Goal: Task Accomplishment & Management: Manage account settings

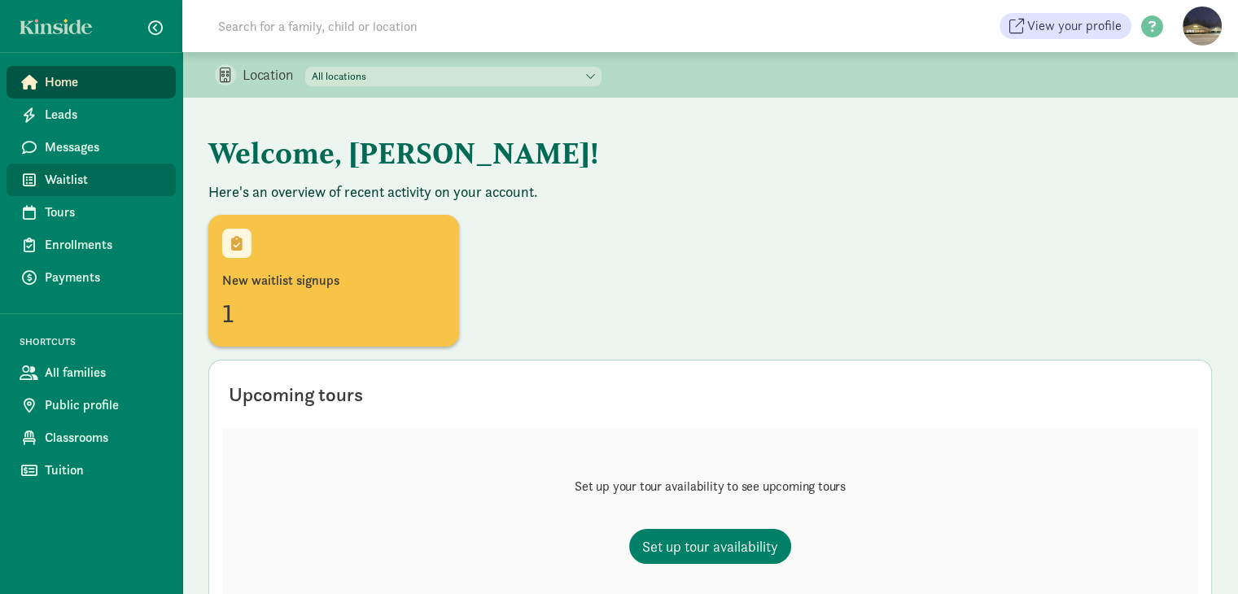
click at [102, 186] on span "Waitlist" at bounding box center [104, 180] width 118 height 20
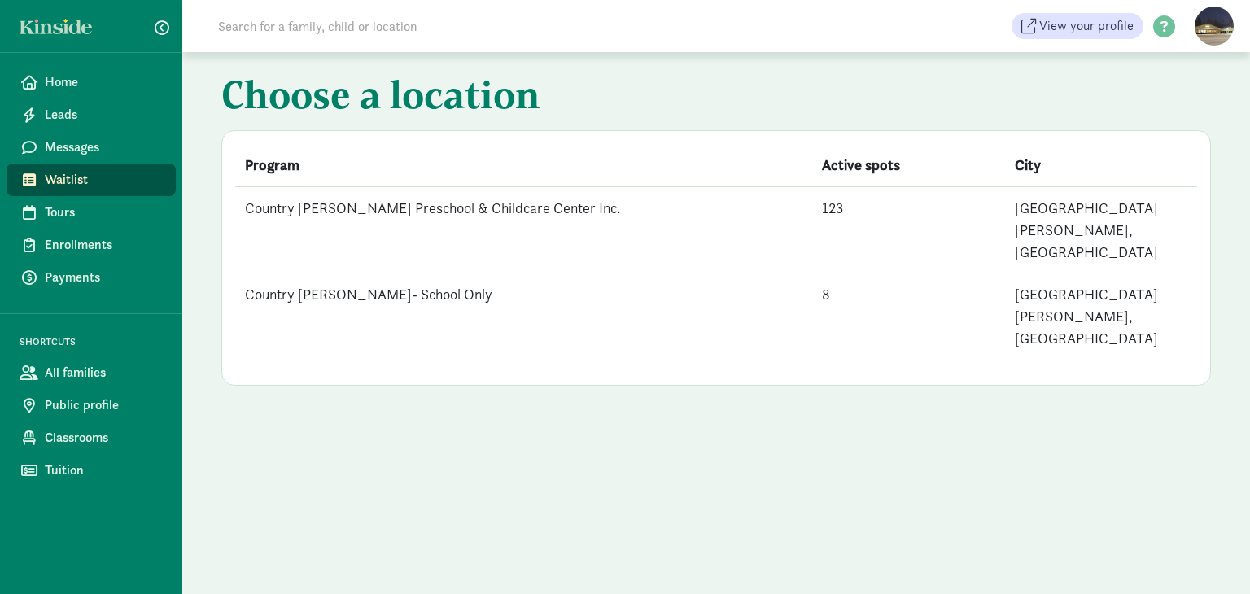
click at [391, 203] on td "Country [PERSON_NAME] Preschool & Childcare Center Inc." at bounding box center [523, 229] width 577 height 87
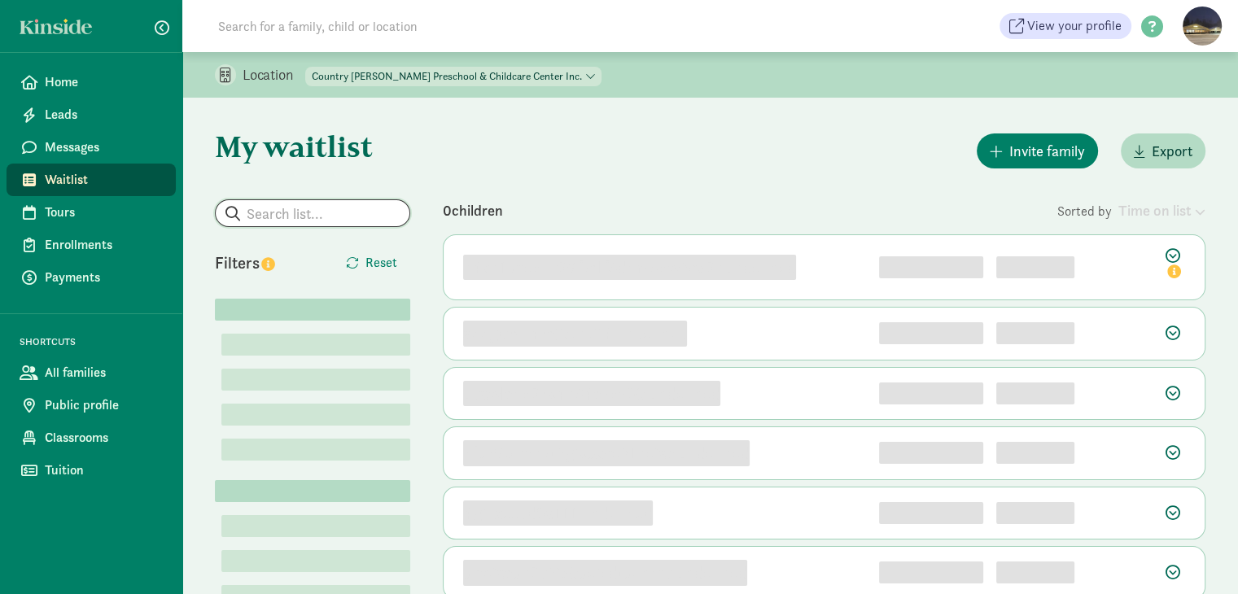
click at [316, 212] on input "search" at bounding box center [313, 213] width 194 height 26
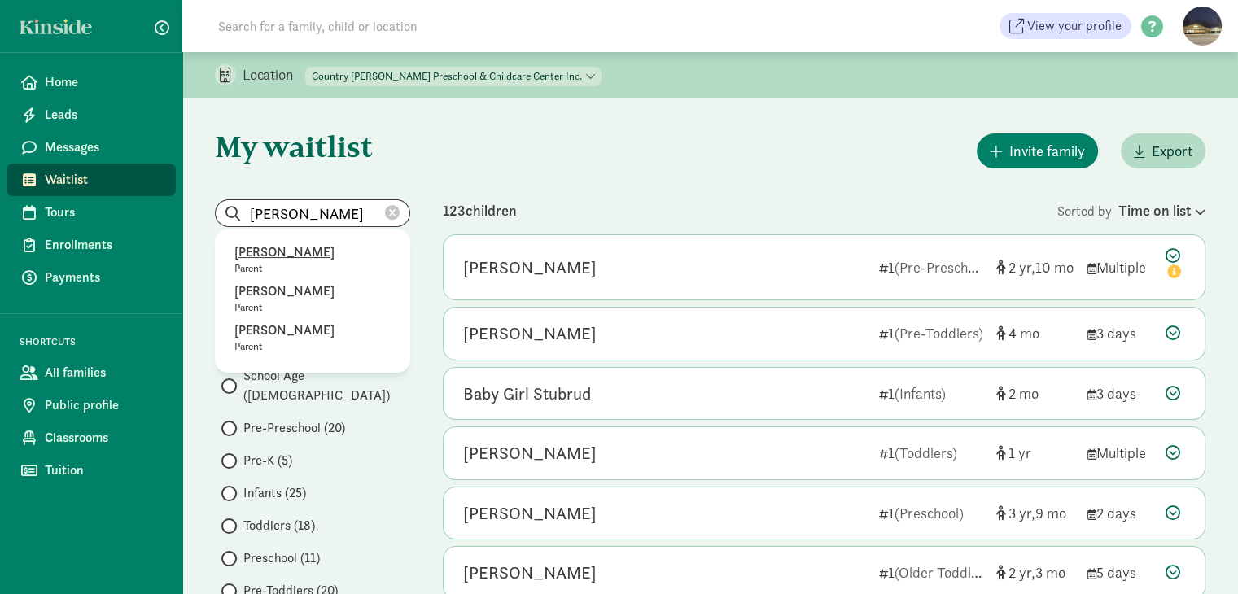
click at [292, 248] on p "Kristine Allworth" at bounding box center [312, 253] width 156 height 20
type input "Kristine Allworth"
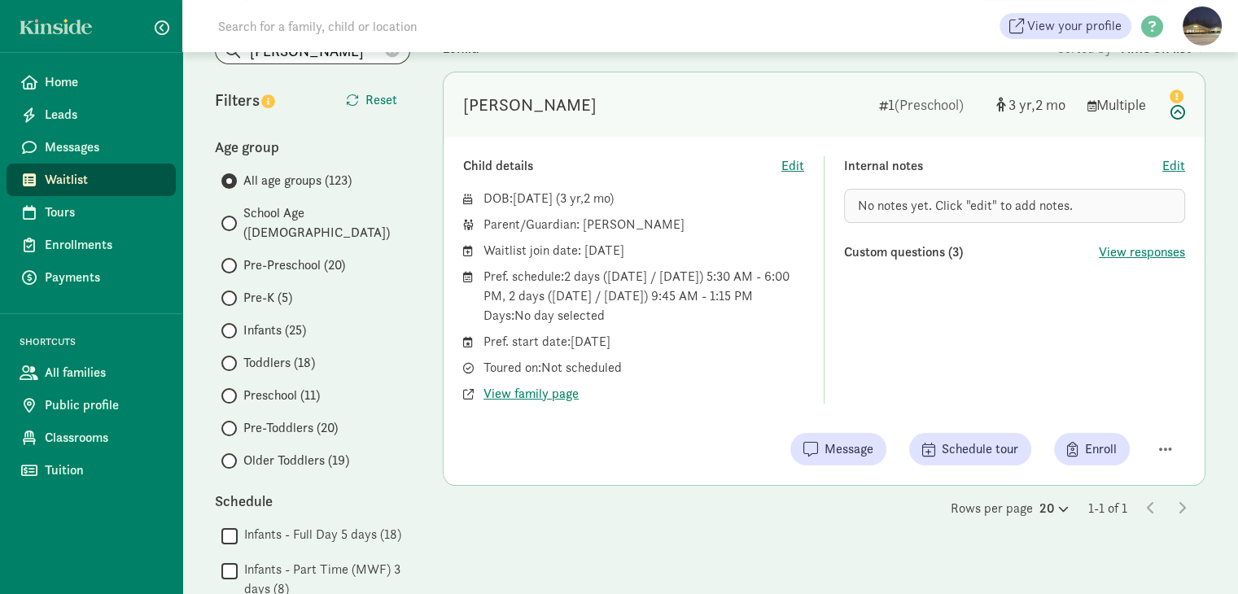
scroll to position [81, 0]
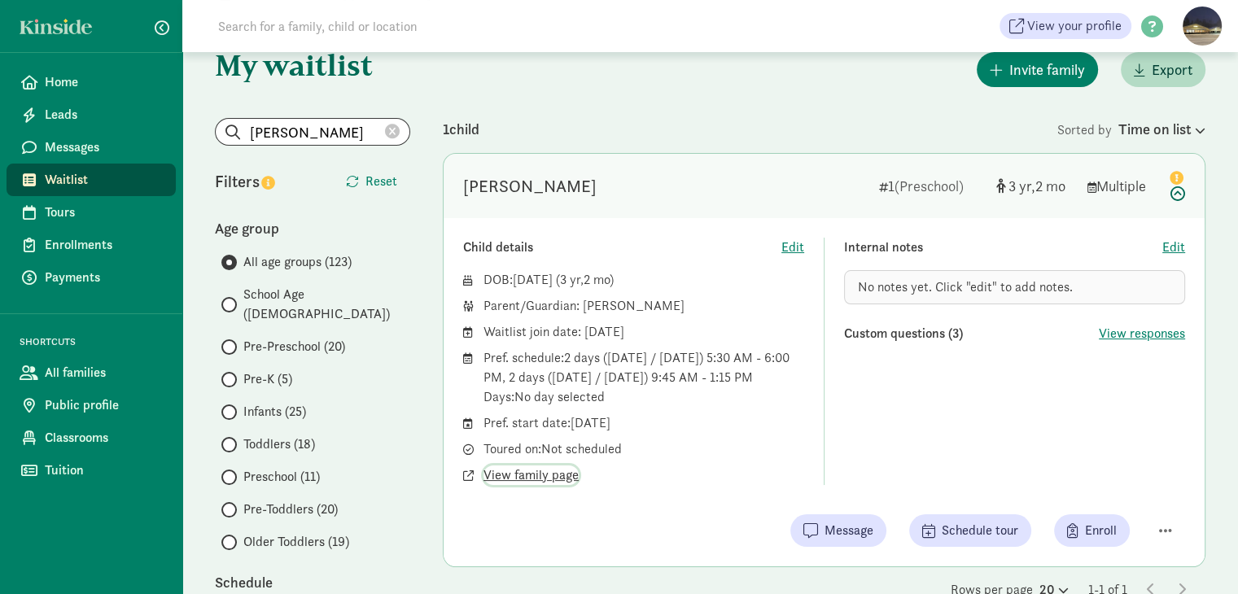
click at [521, 478] on span "View family page" at bounding box center [530, 475] width 95 height 20
click at [1180, 245] on span "Edit" at bounding box center [1173, 248] width 23 height 20
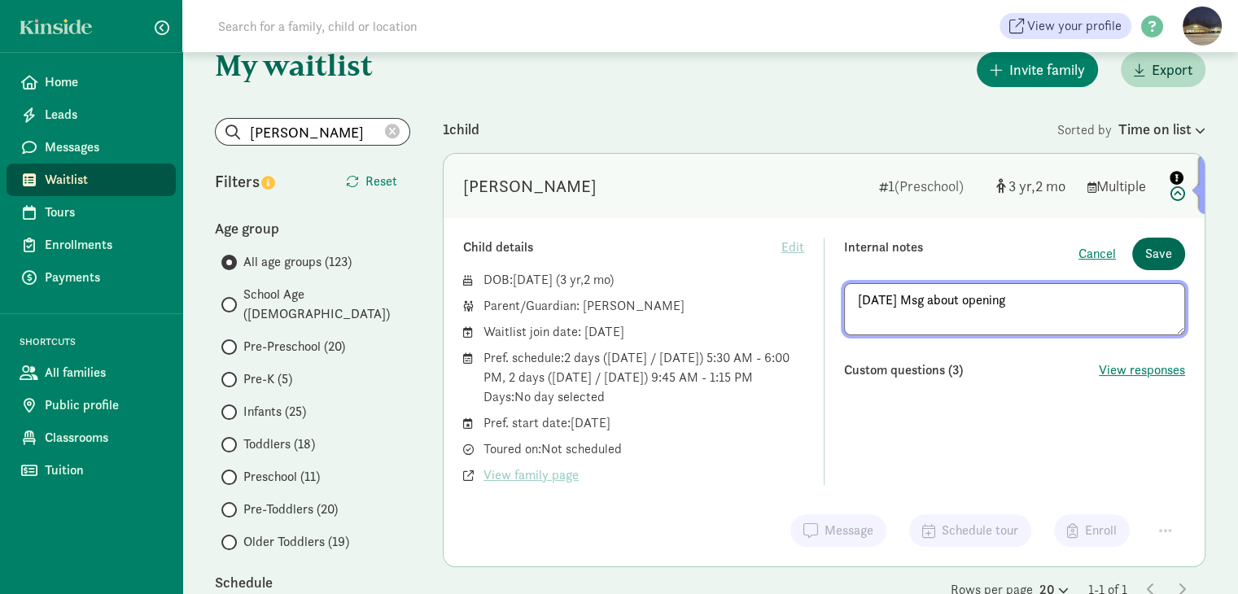
type textarea "9/3/25 Msg about opening"
click at [1170, 250] on span "Save" at bounding box center [1158, 254] width 27 height 20
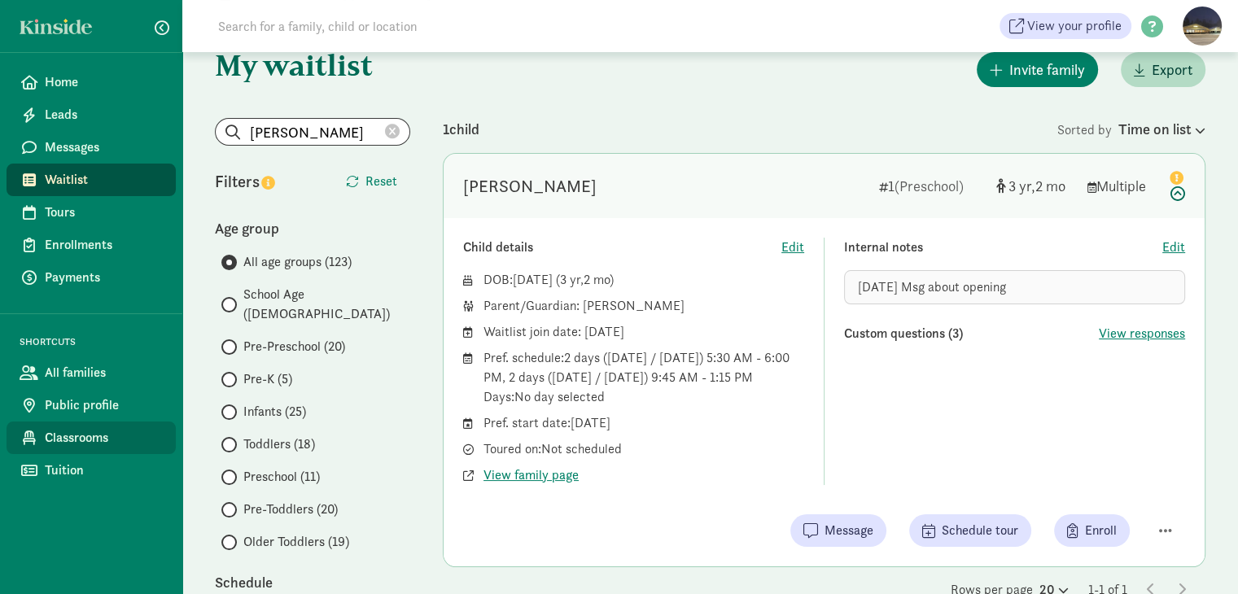
click at [87, 439] on span "Classrooms" at bounding box center [104, 438] width 118 height 20
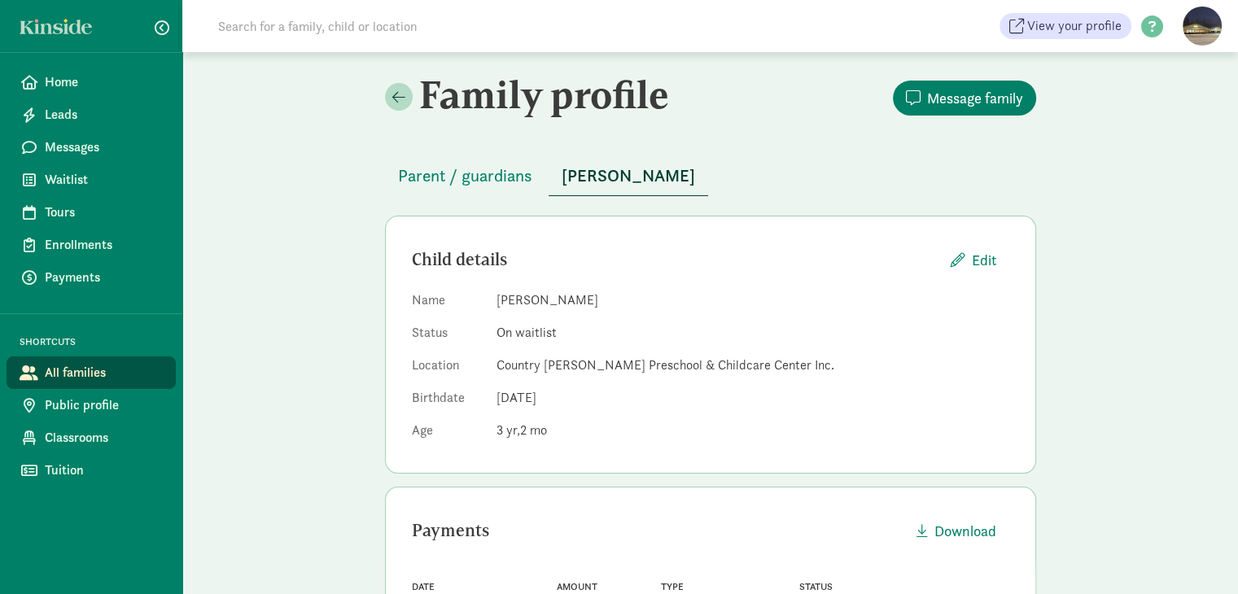
scroll to position [81, 0]
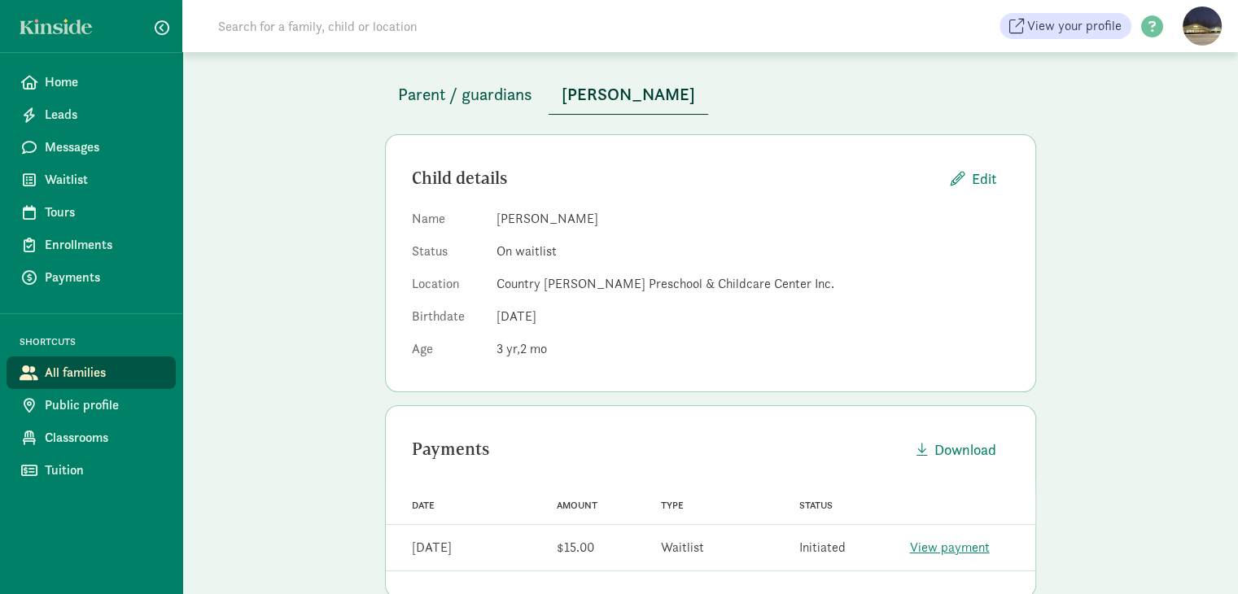
click at [448, 92] on span "Parent / guardians" at bounding box center [465, 94] width 134 height 26
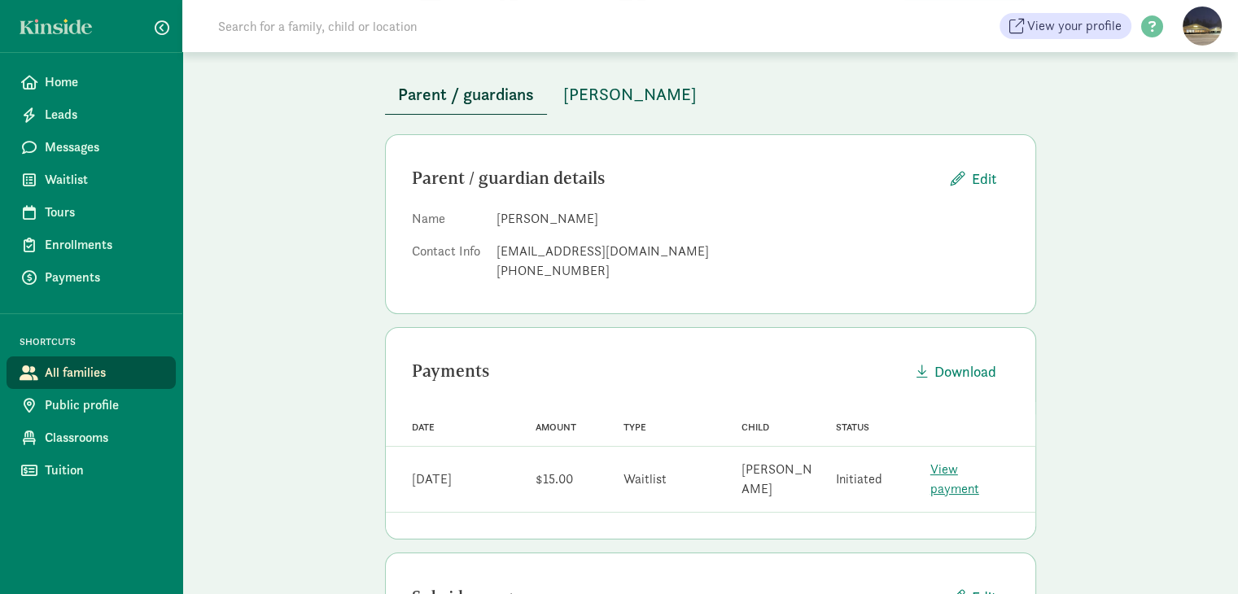
click at [627, 96] on span "Kjell Shea" at bounding box center [629, 94] width 133 height 26
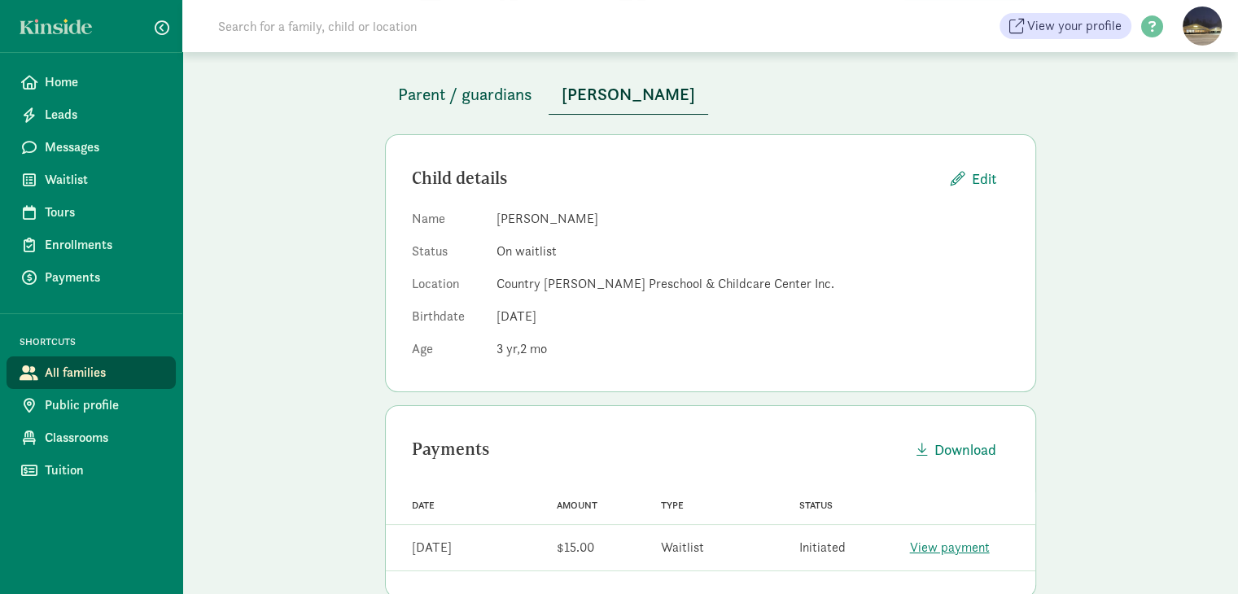
click at [470, 96] on span "Parent / guardians" at bounding box center [465, 94] width 134 height 26
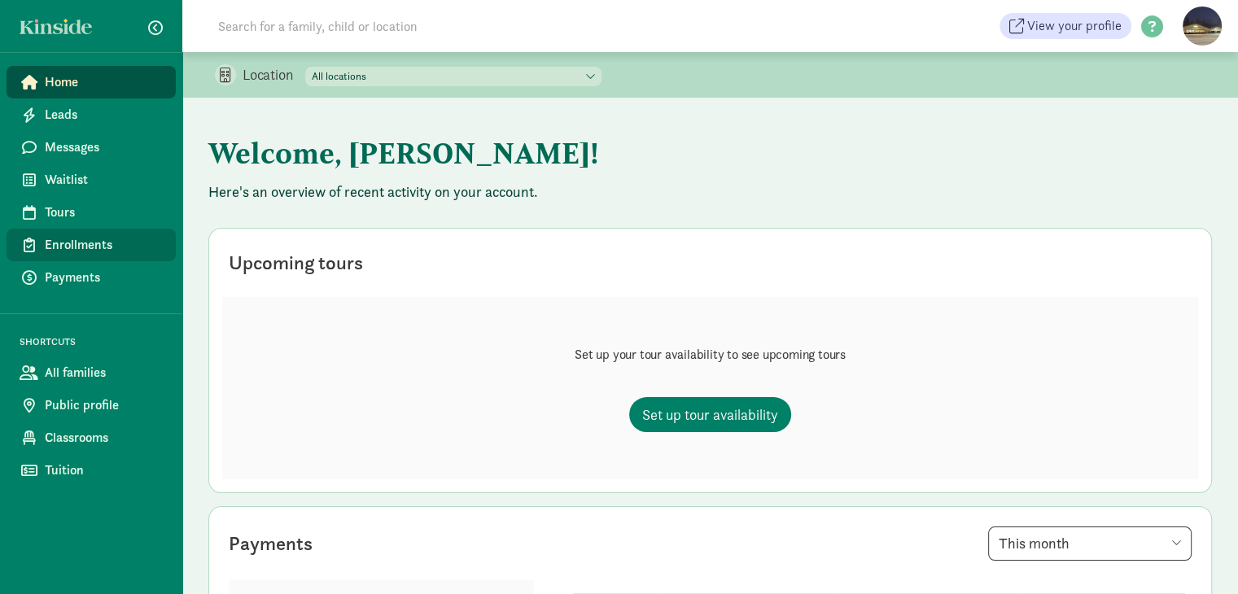
click at [75, 248] on span "Enrollments" at bounding box center [104, 245] width 118 height 20
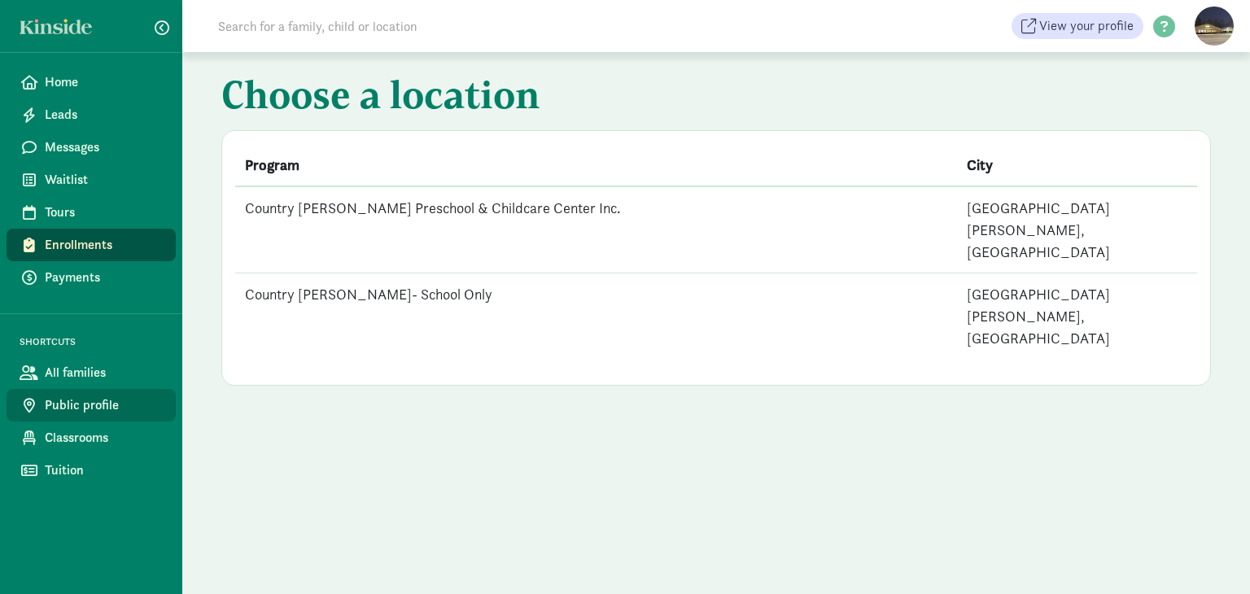
click at [79, 410] on span "Public profile" at bounding box center [104, 405] width 118 height 20
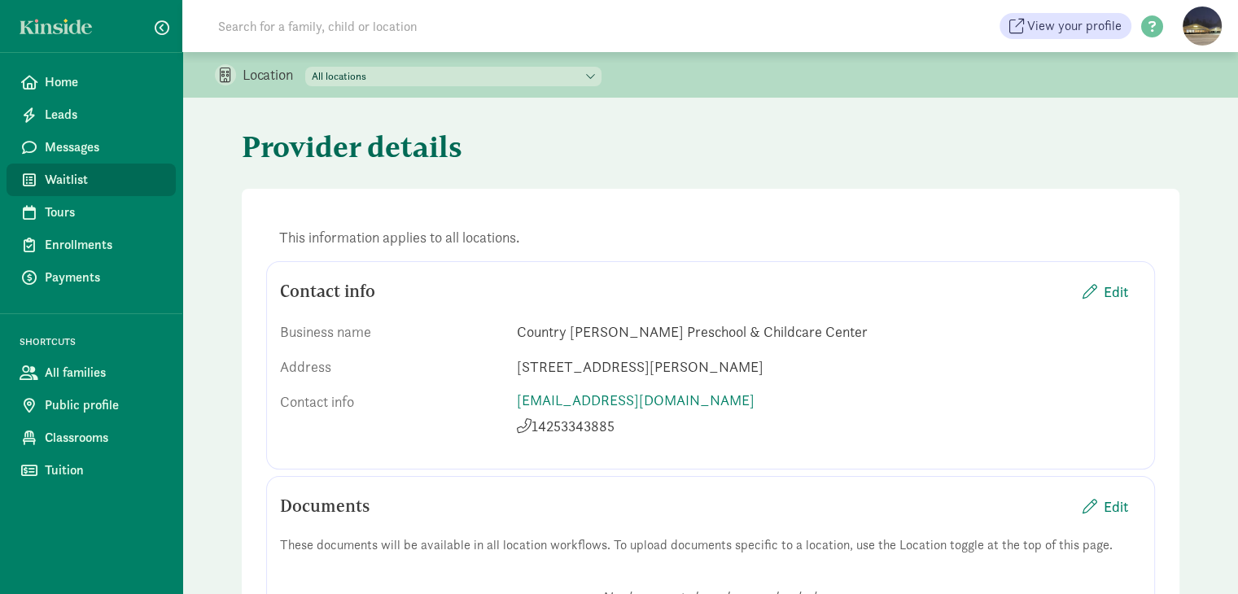
click at [84, 178] on span "Waitlist" at bounding box center [104, 180] width 118 height 20
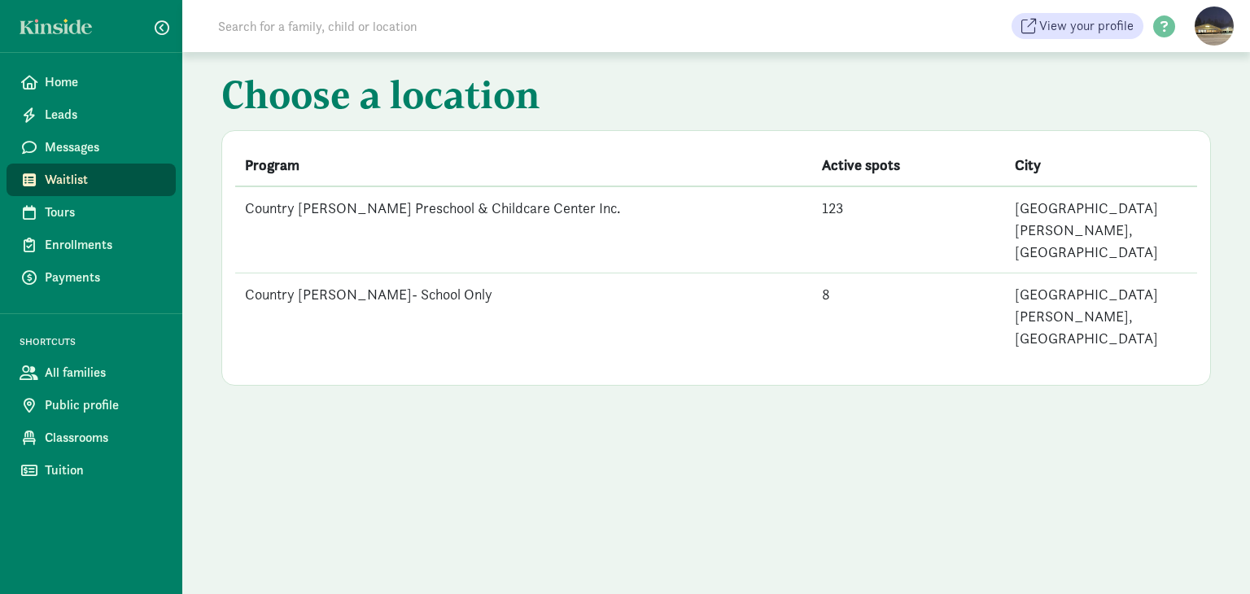
click at [492, 206] on td "Country [PERSON_NAME] Preschool & Childcare Center Inc." at bounding box center [523, 229] width 577 height 87
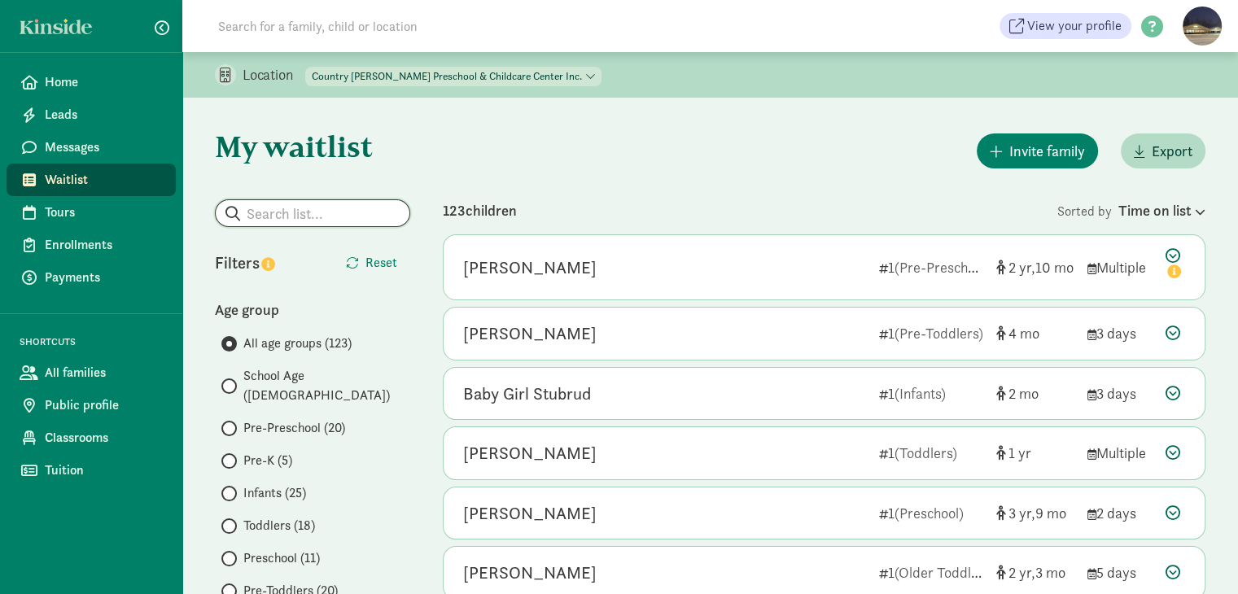
click at [334, 218] on input "search" at bounding box center [313, 213] width 194 height 26
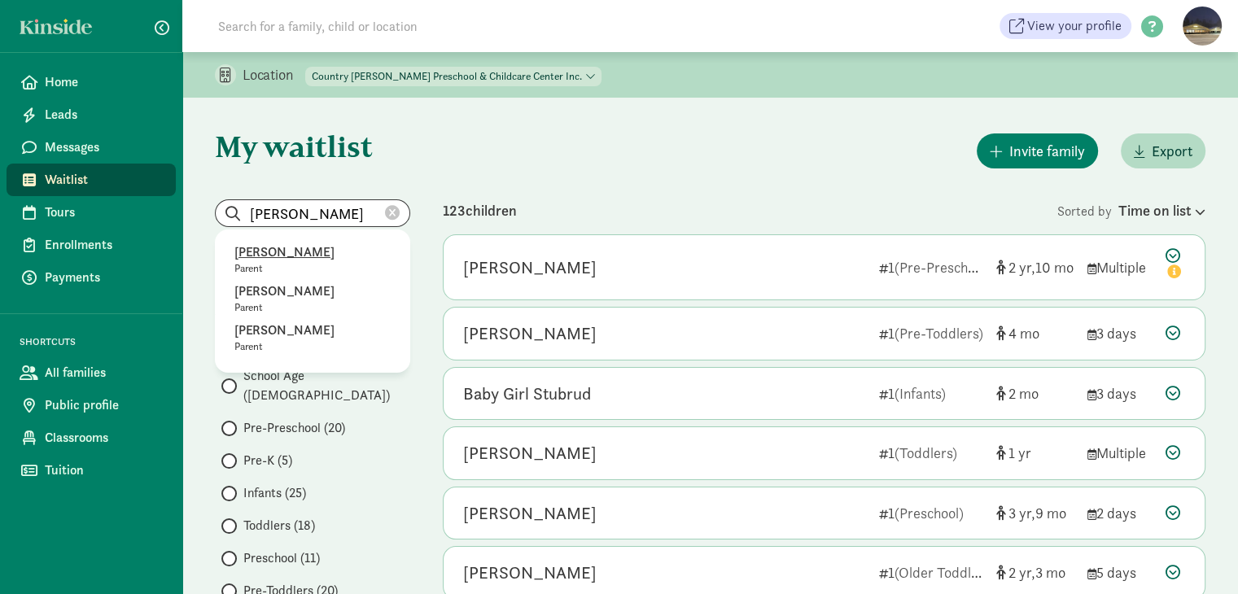
click at [273, 251] on p "[PERSON_NAME]" at bounding box center [312, 253] width 156 height 20
type input "[PERSON_NAME]"
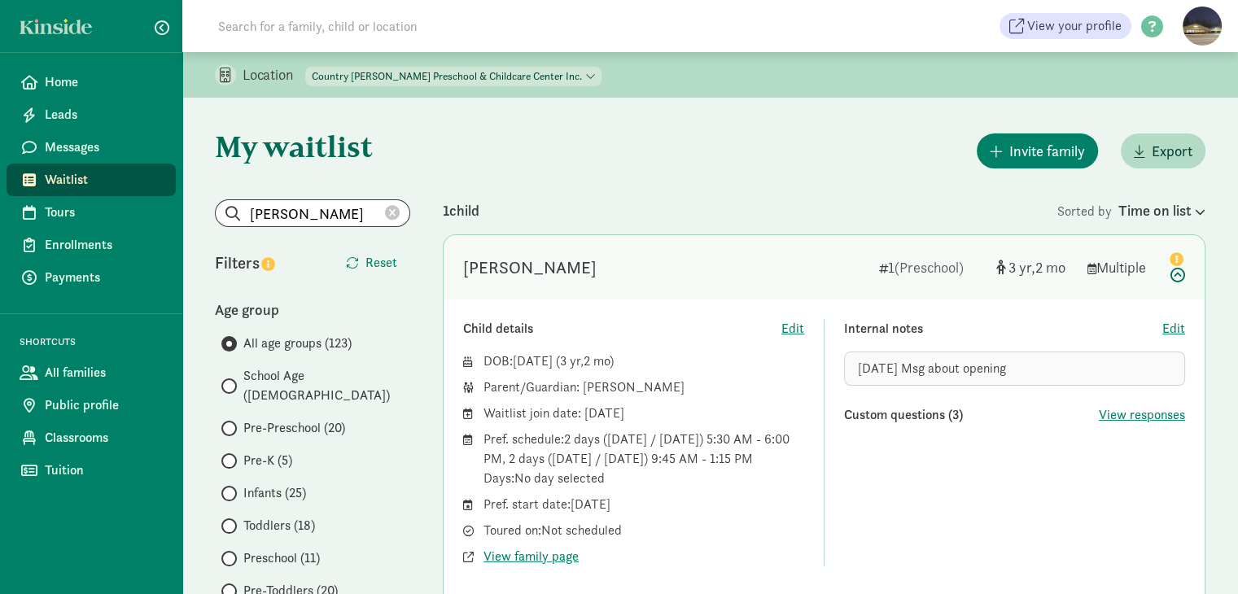
click at [1029, 371] on div "[DATE] Msg about opening" at bounding box center [1014, 369] width 341 height 34
click at [1167, 326] on span "Edit" at bounding box center [1173, 329] width 23 height 20
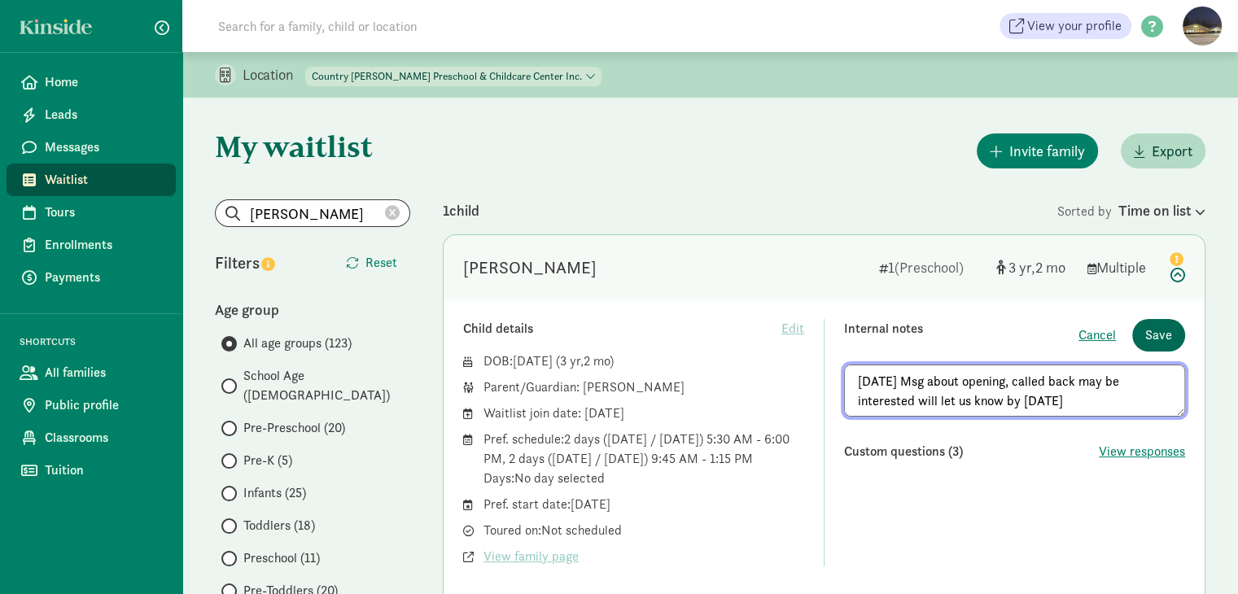
type textarea "[DATE] Msg about opening, called back may be interested will let us know by [DA…"
click at [1167, 336] on span "Save" at bounding box center [1158, 336] width 27 height 20
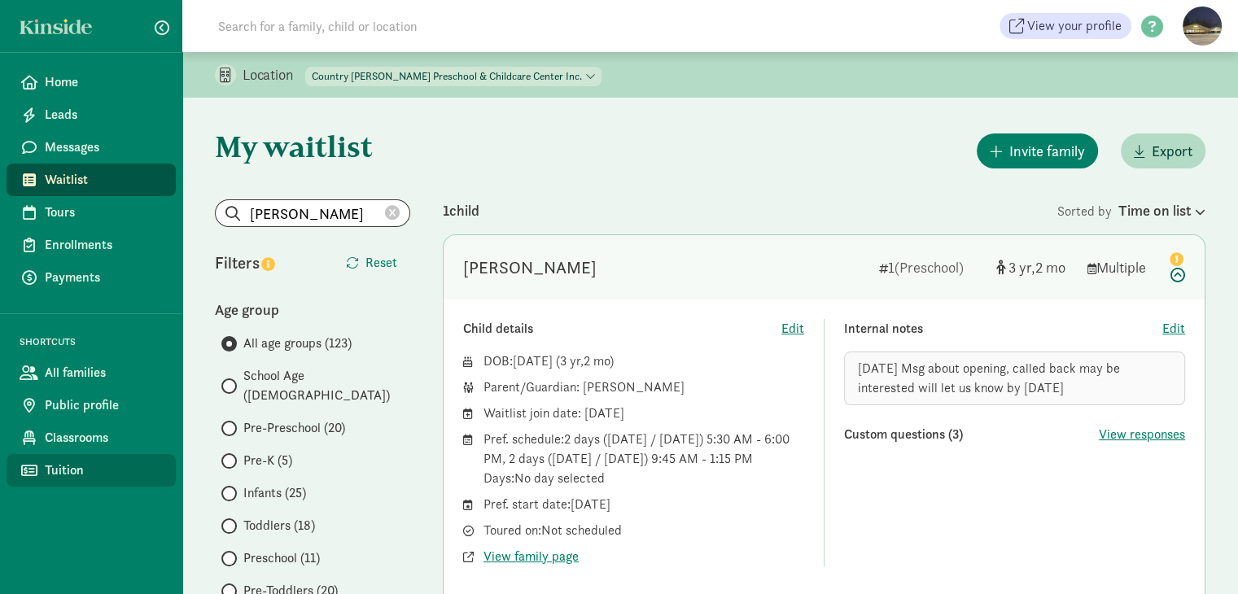
click at [72, 470] on span "Tuition" at bounding box center [104, 471] width 118 height 20
